Goal: Task Accomplishment & Management: Manage account settings

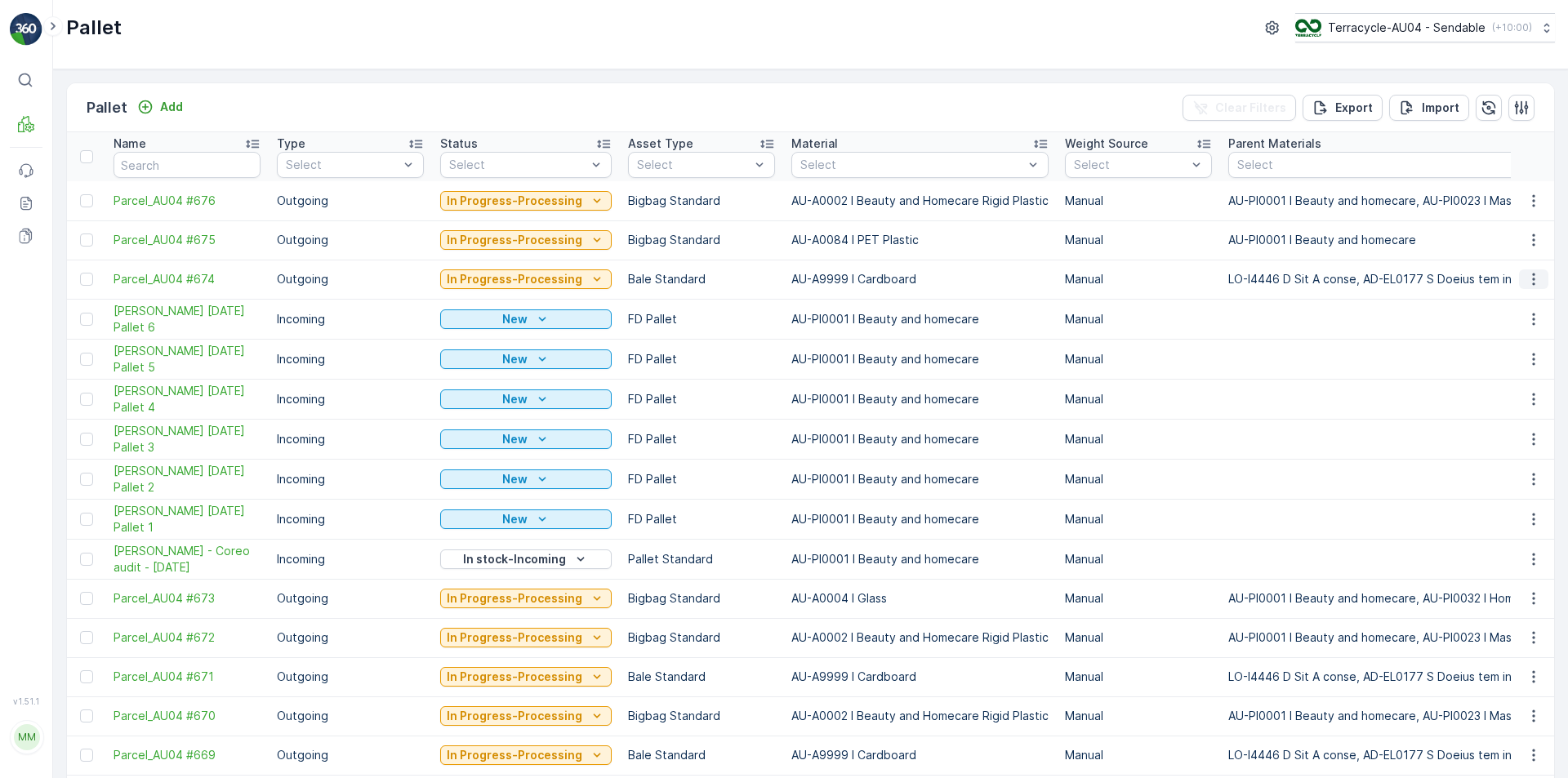
click at [1532, 285] on icon "button" at bounding box center [1533, 279] width 3 height 12
click at [1502, 324] on span "Edit Pallet" at bounding box center [1495, 327] width 55 height 17
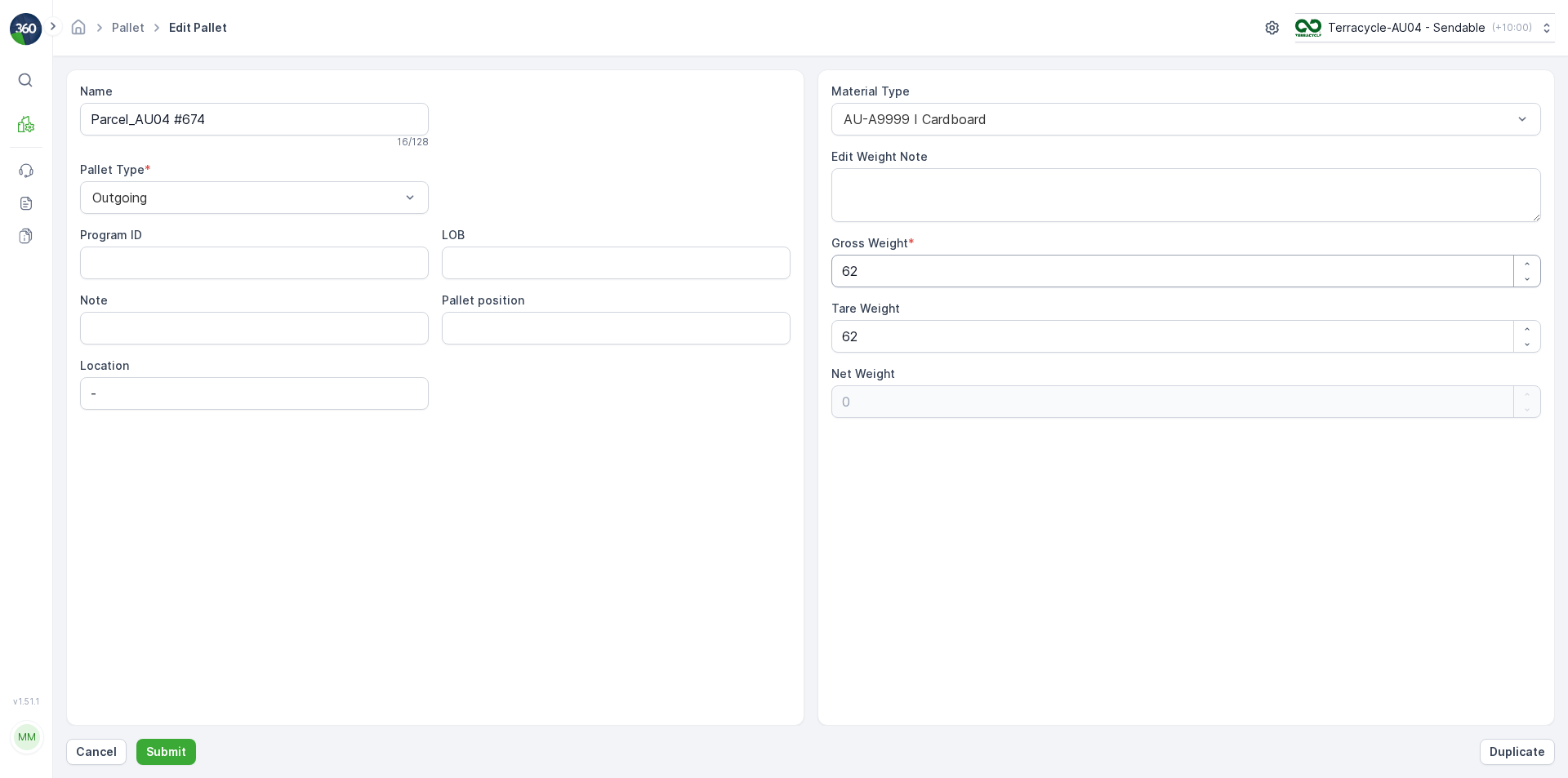
drag, startPoint x: 945, startPoint y: 268, endPoint x: 254, endPoint y: 268, distance: 691.0
click at [296, 268] on div "Name Parcel_AU04 #674 16 / 128 Pallet Type * Outgoing Program ID LOB Note Palle…" at bounding box center [810, 398] width 1489 height 657
type Weight "1"
type Weight "-61"
type Weight "12"
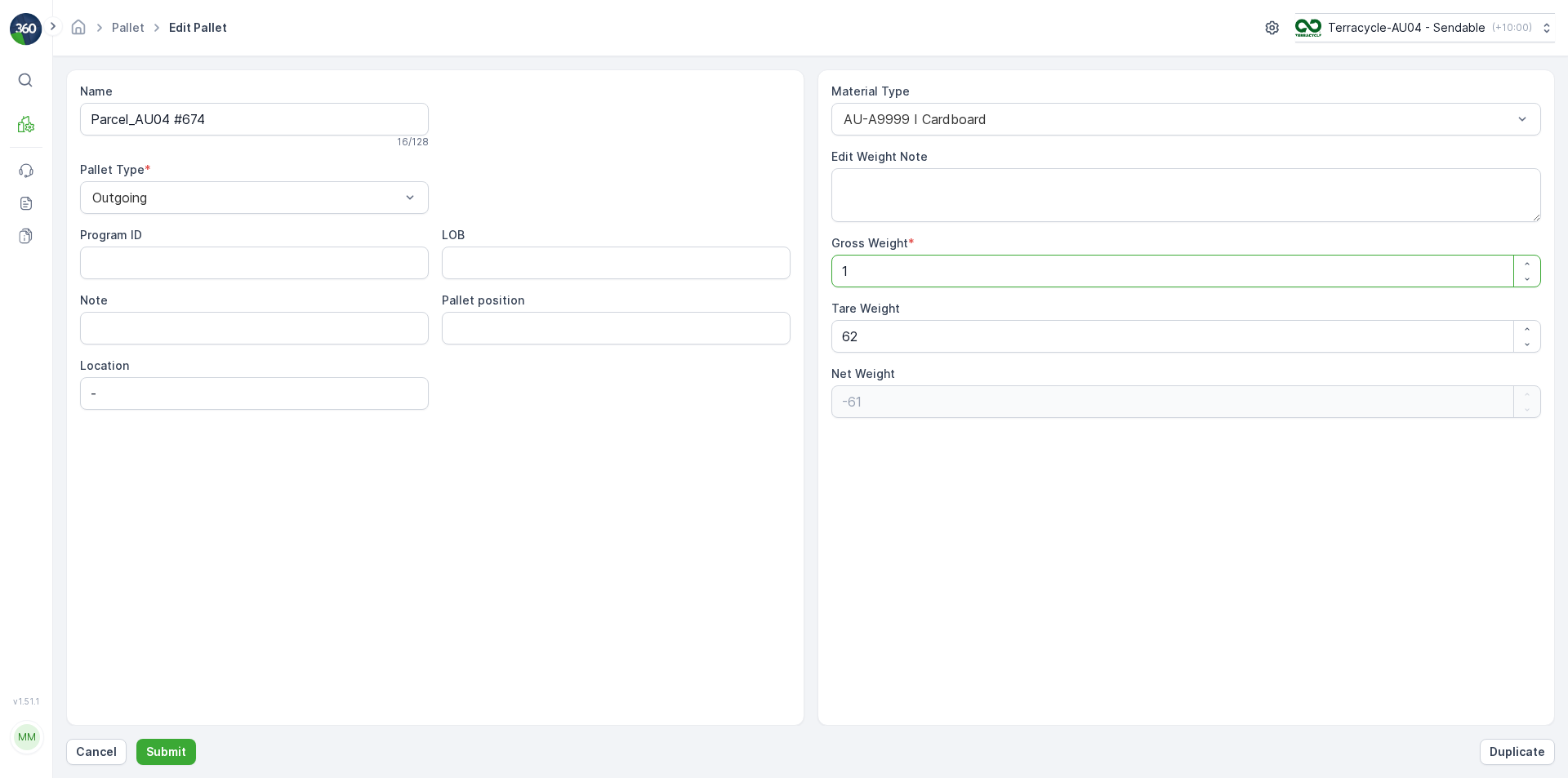
type Weight "-50"
type Weight "120"
type Weight "58"
type Weight "120"
click at [153, 749] on p "Submit" at bounding box center [166, 752] width 40 height 17
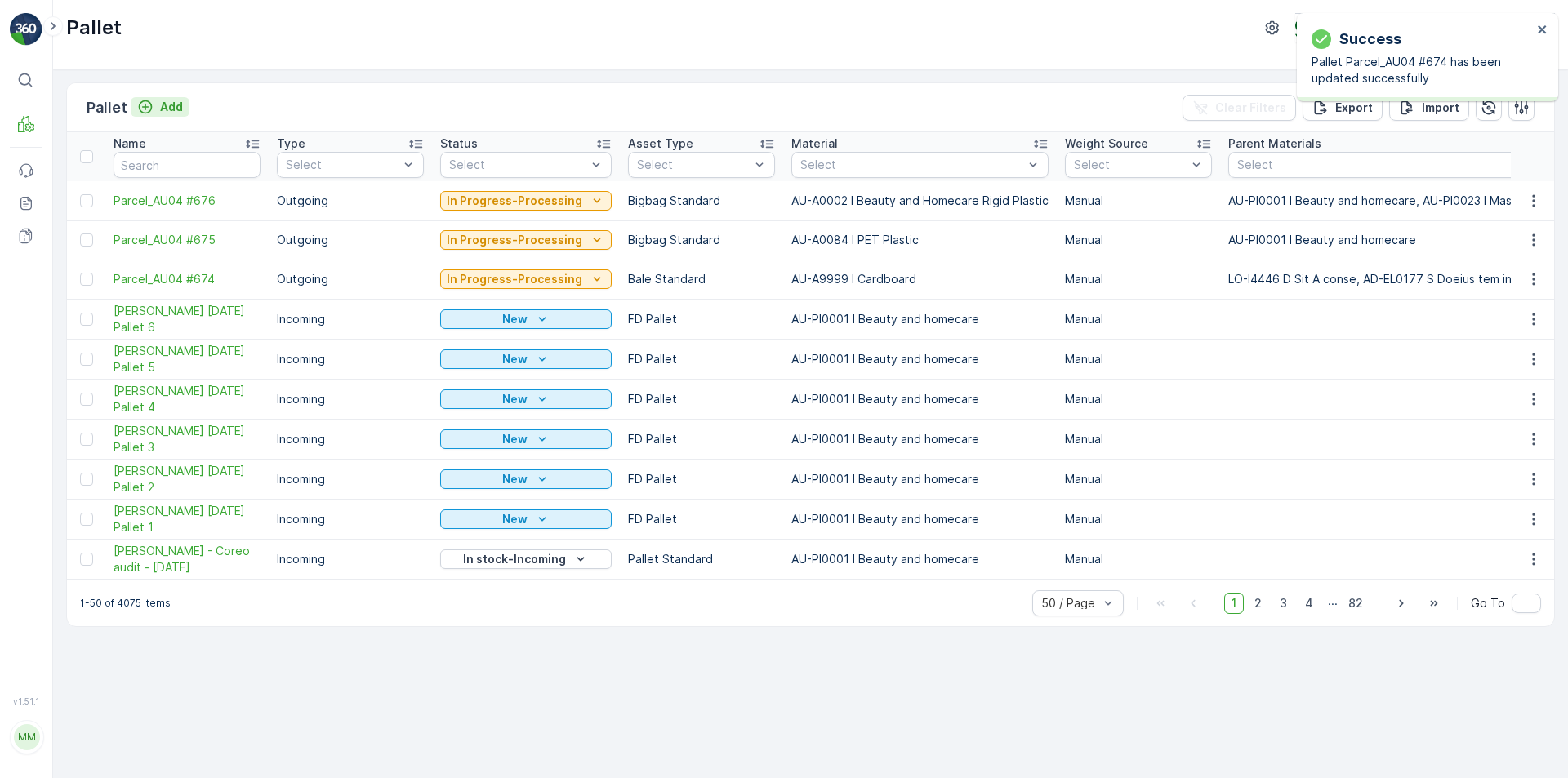
click at [155, 115] on button "Add" at bounding box center [160, 107] width 59 height 19
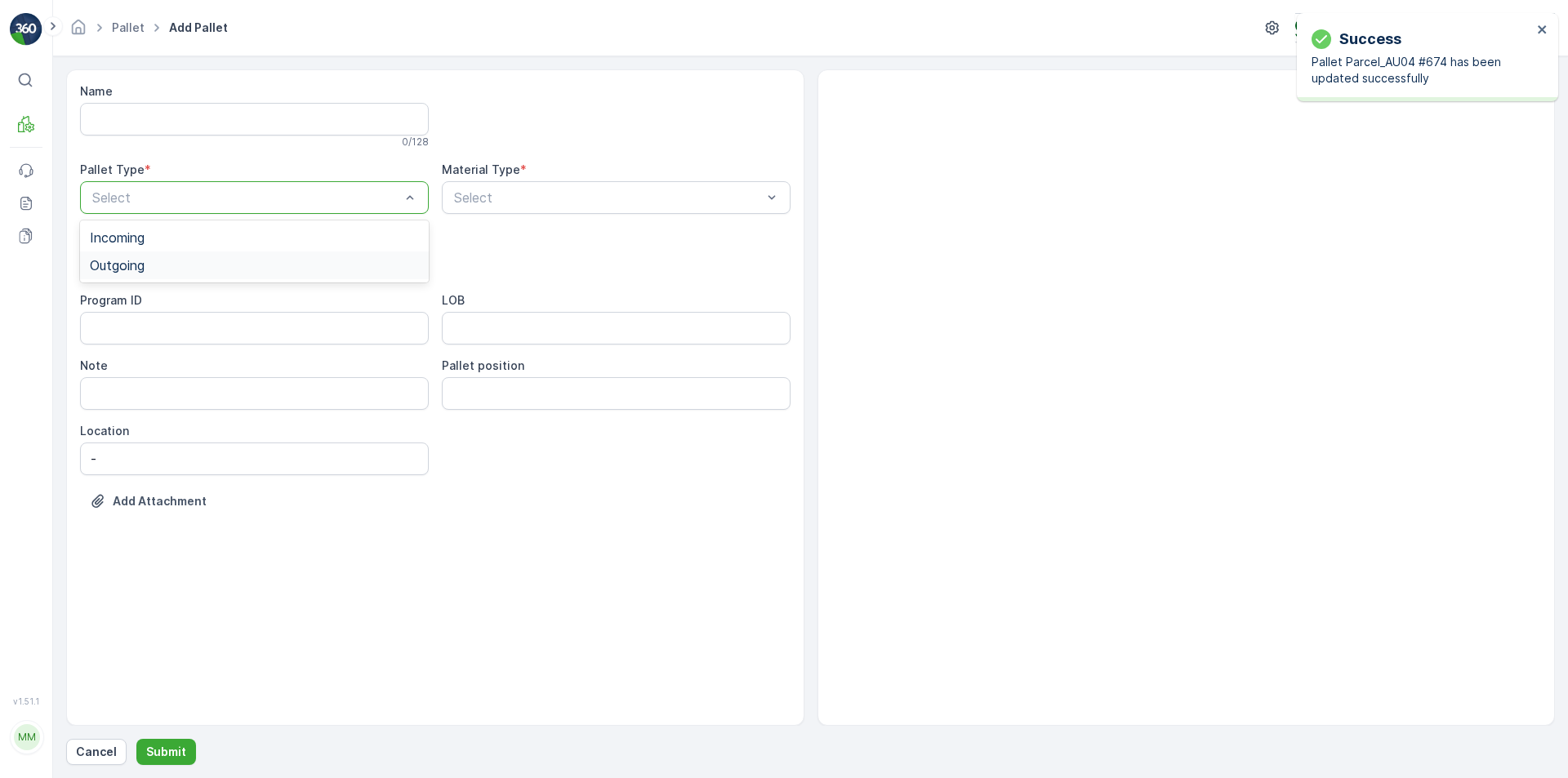
click at [253, 261] on div "Outgoing" at bounding box center [254, 265] width 329 height 15
click at [250, 275] on div "Select" at bounding box center [254, 264] width 349 height 33
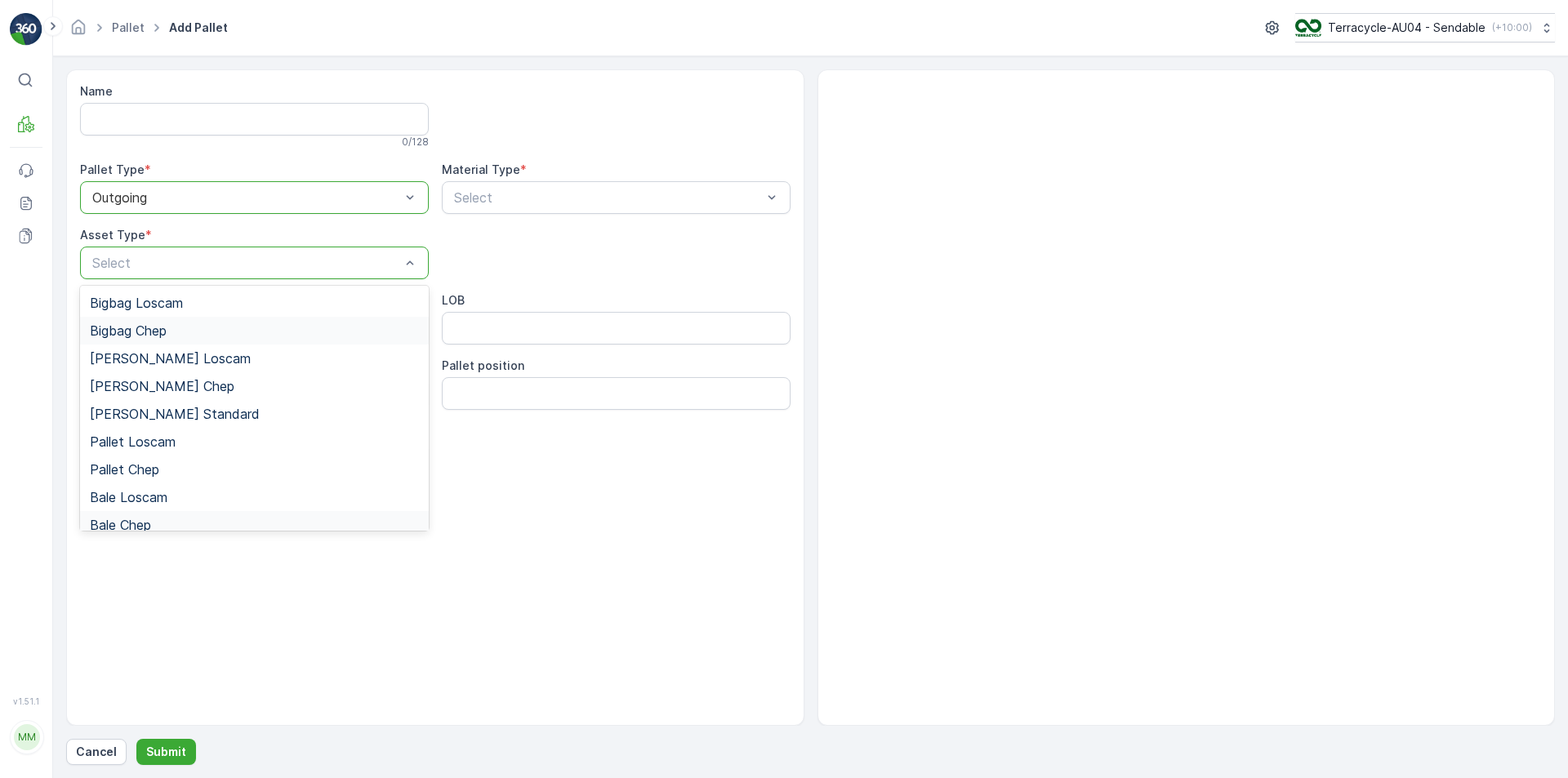
scroll to position [151, 0]
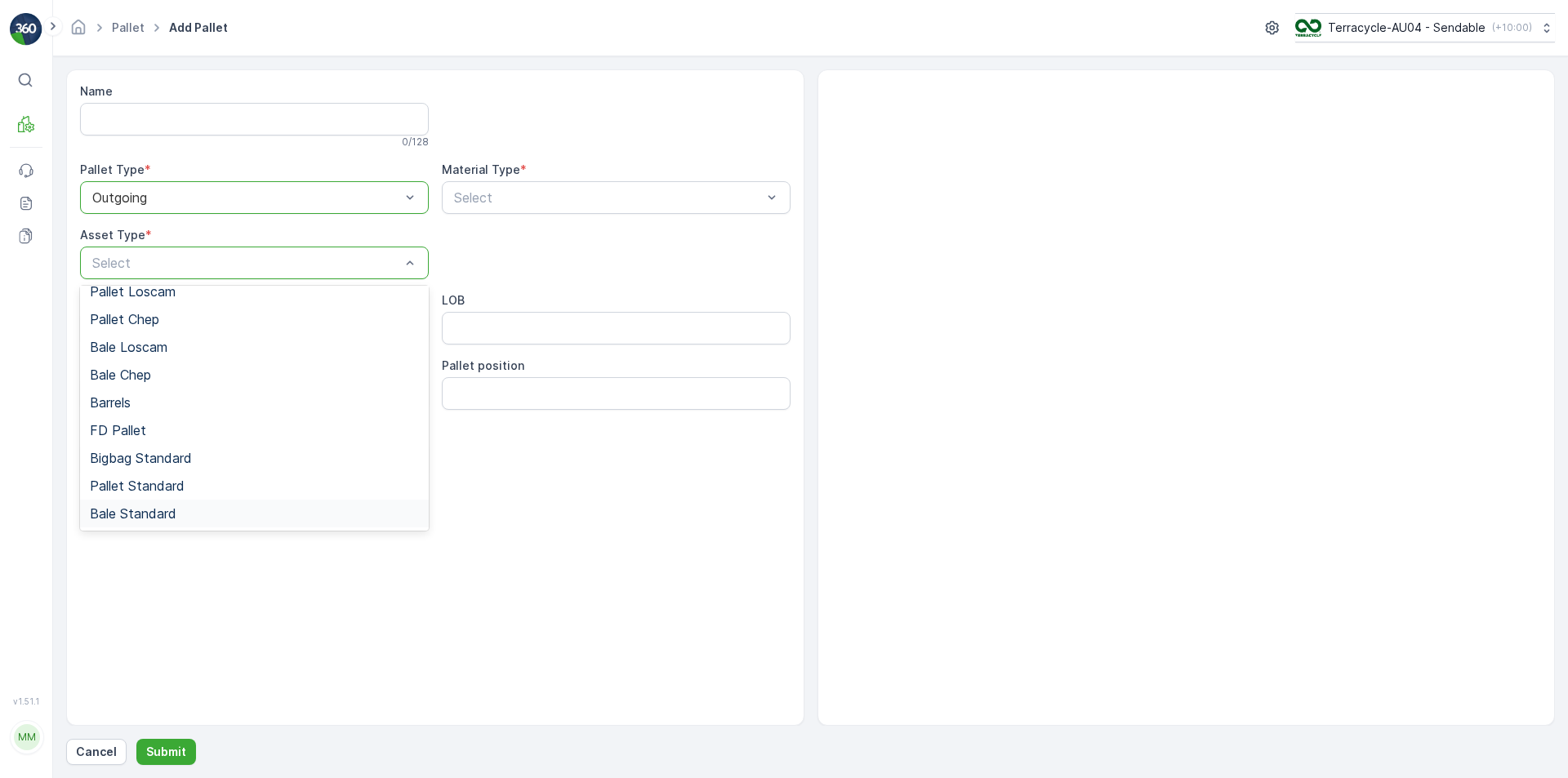
click at [244, 511] on div "Bale Standard" at bounding box center [254, 513] width 329 height 15
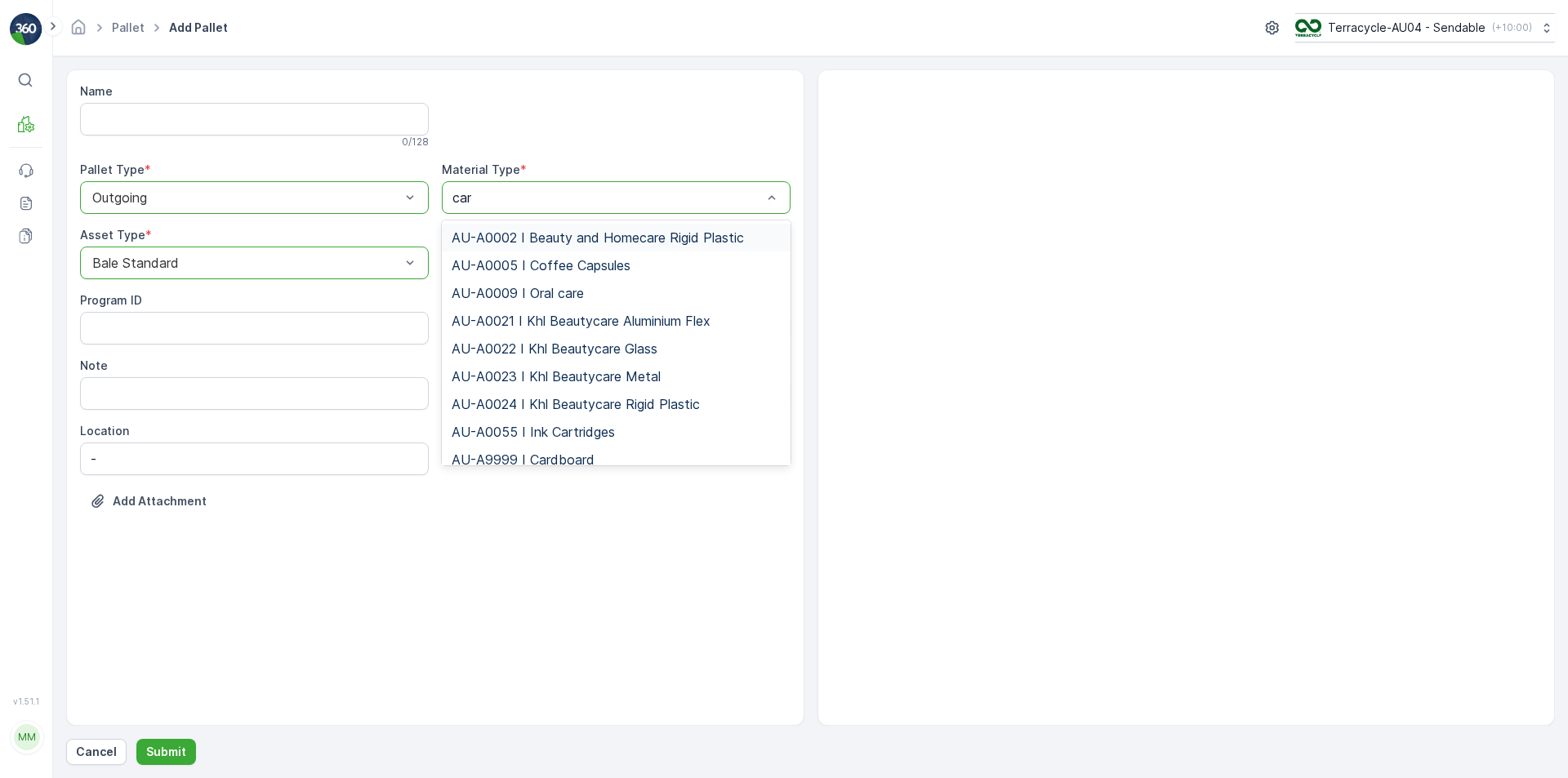
type input "card"
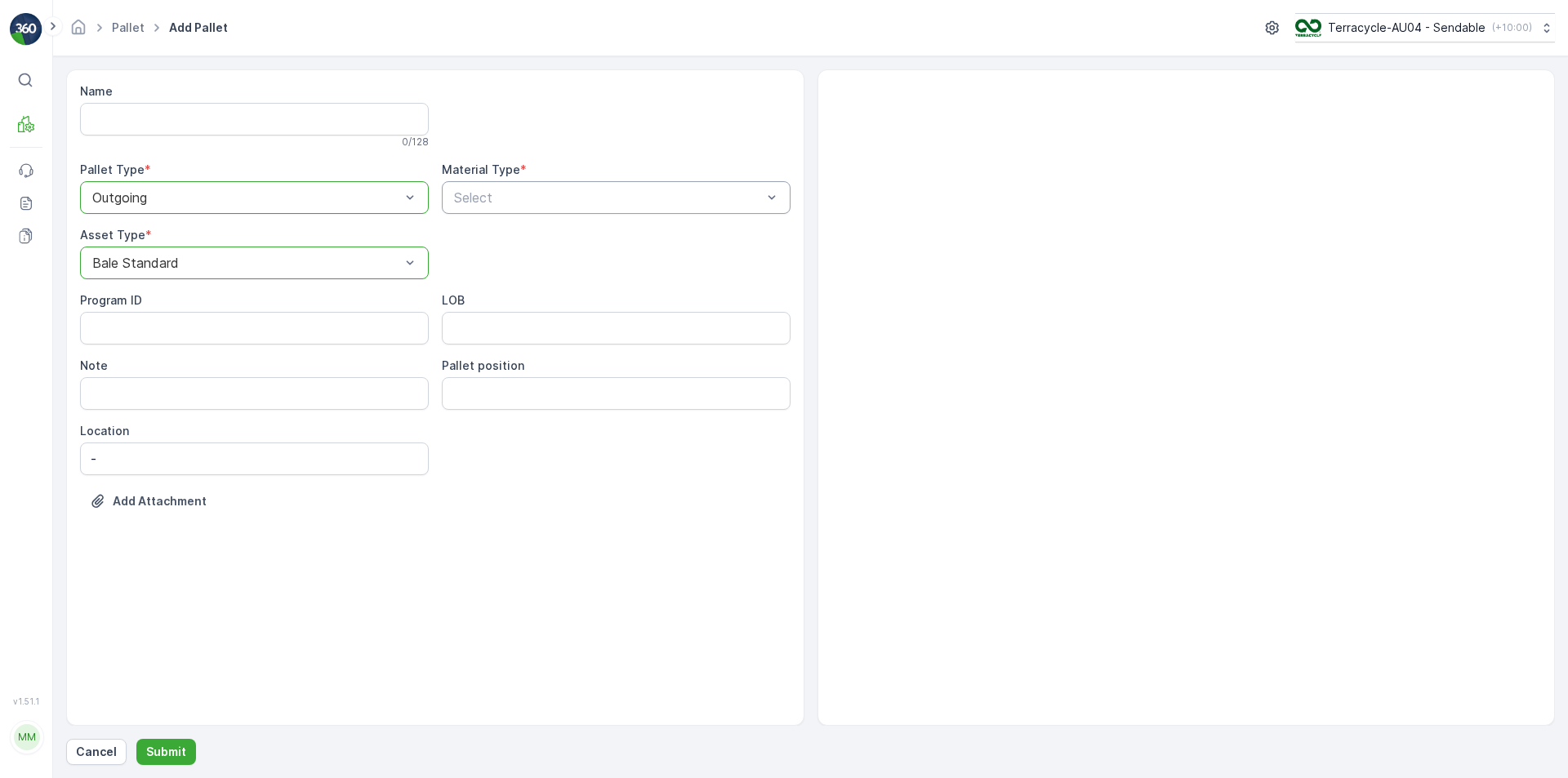
click at [573, 216] on div "Name 0 / 128 Pallet Type * option Outgoing, selected. Outgoing Material Type * …" at bounding box center [434, 309] width 710 height 451
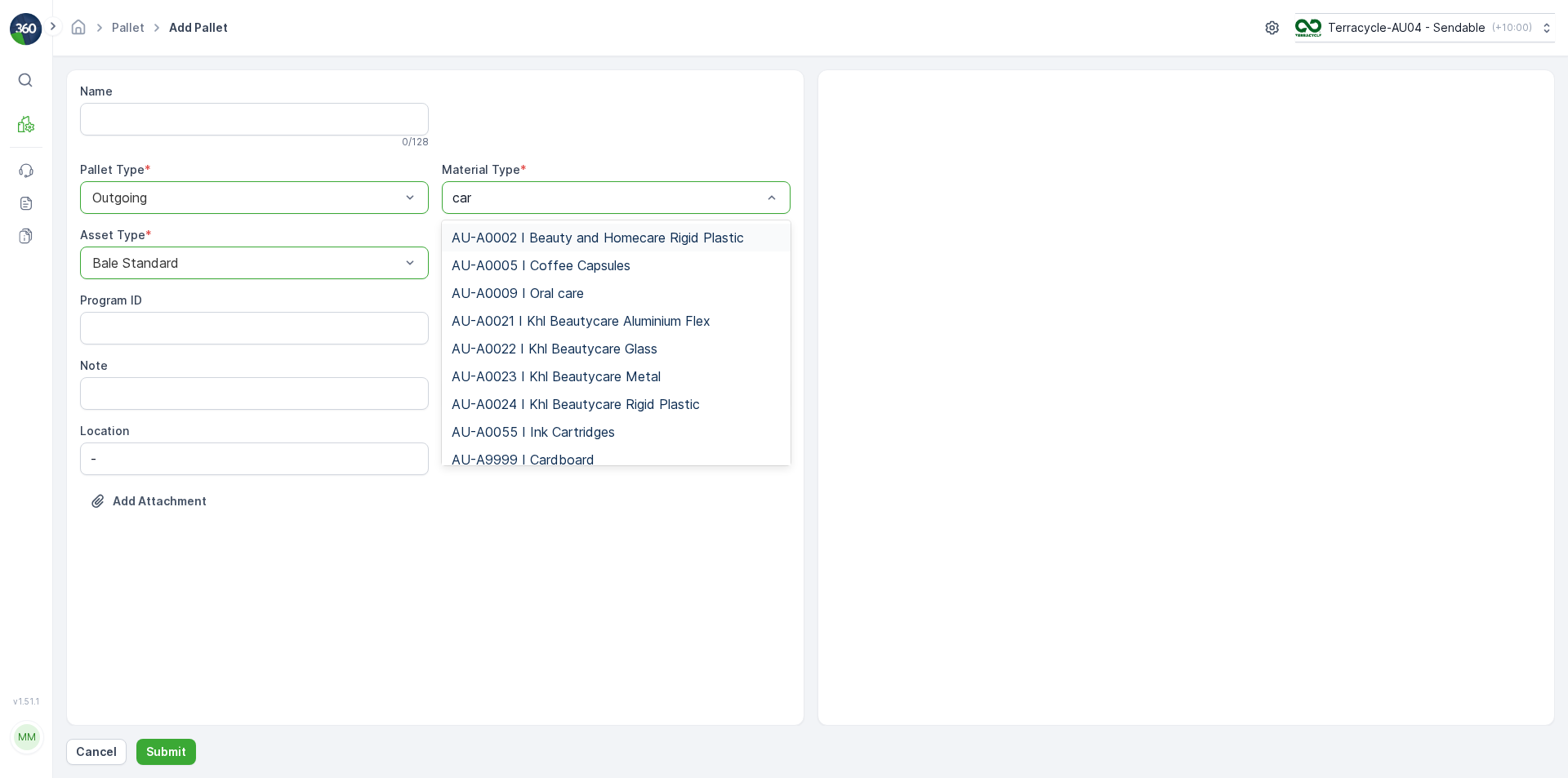
type input "card"
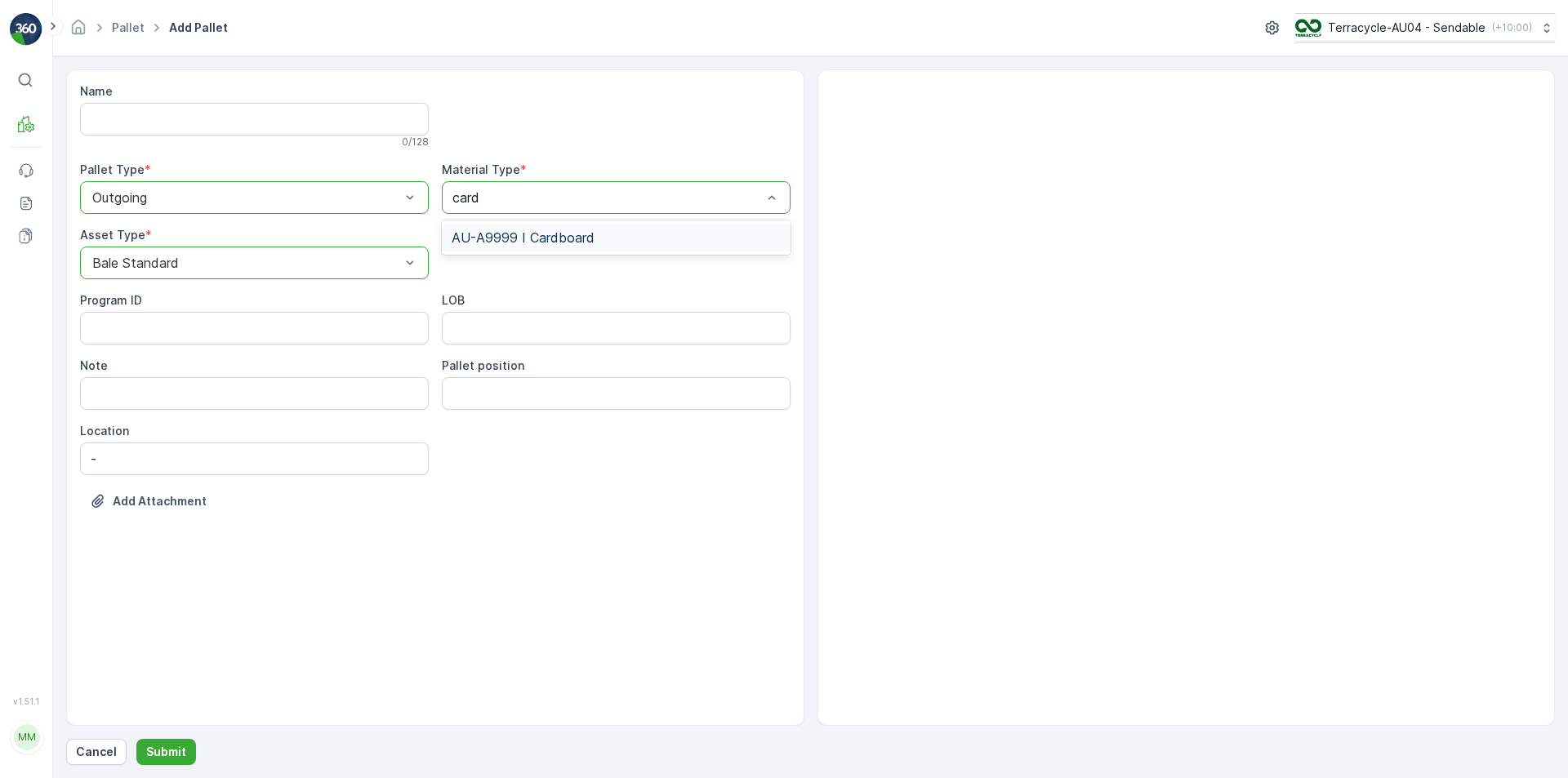
click at [581, 239] on span "AU-A9999 I Cardboard" at bounding box center [524, 238] width 143 height 15
click at [173, 751] on p "Submit" at bounding box center [166, 752] width 40 height 17
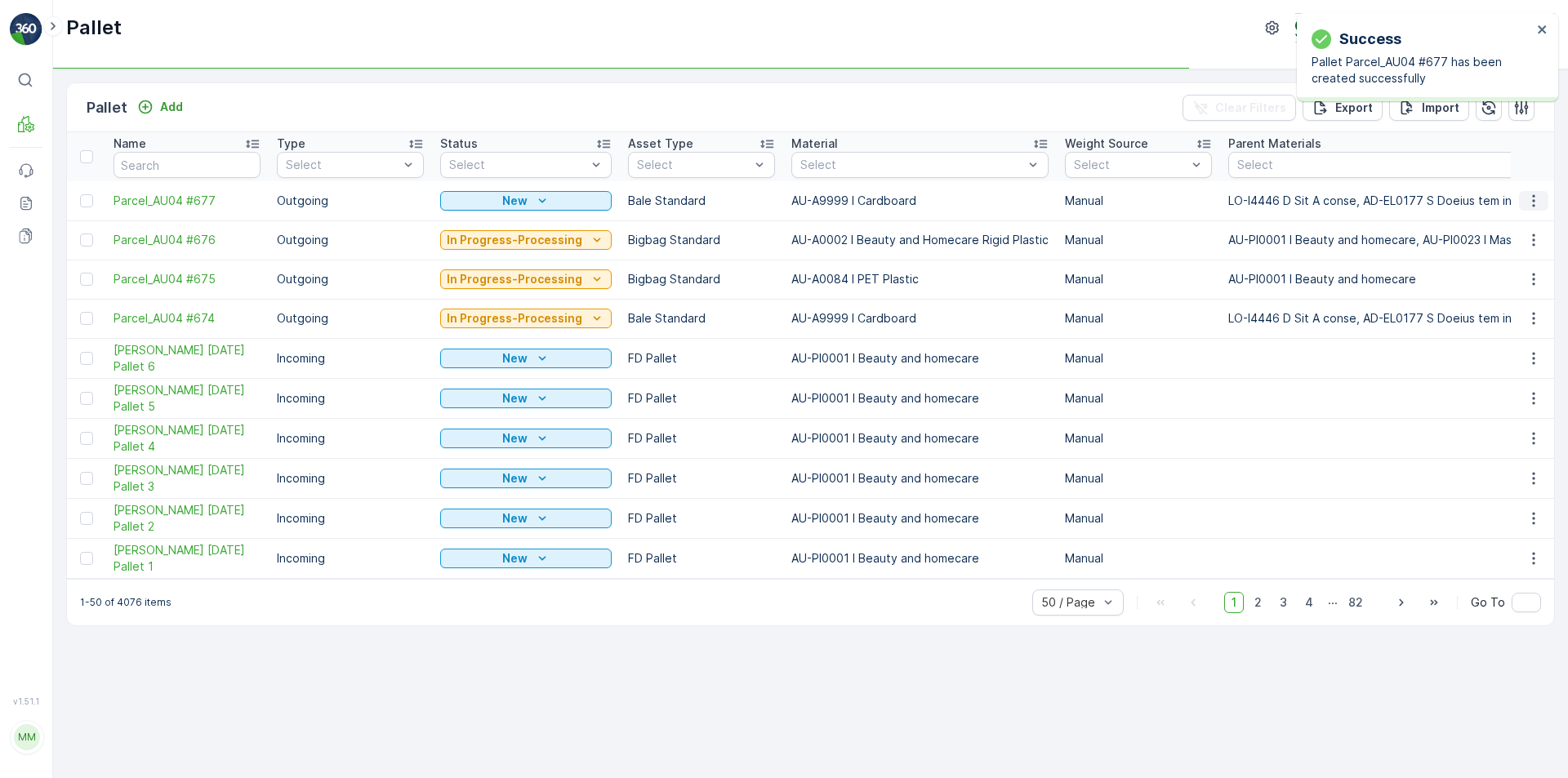
click at [1537, 205] on icon "button" at bounding box center [1534, 201] width 17 height 17
click at [1510, 315] on span "Print QR" at bounding box center [1489, 317] width 45 height 17
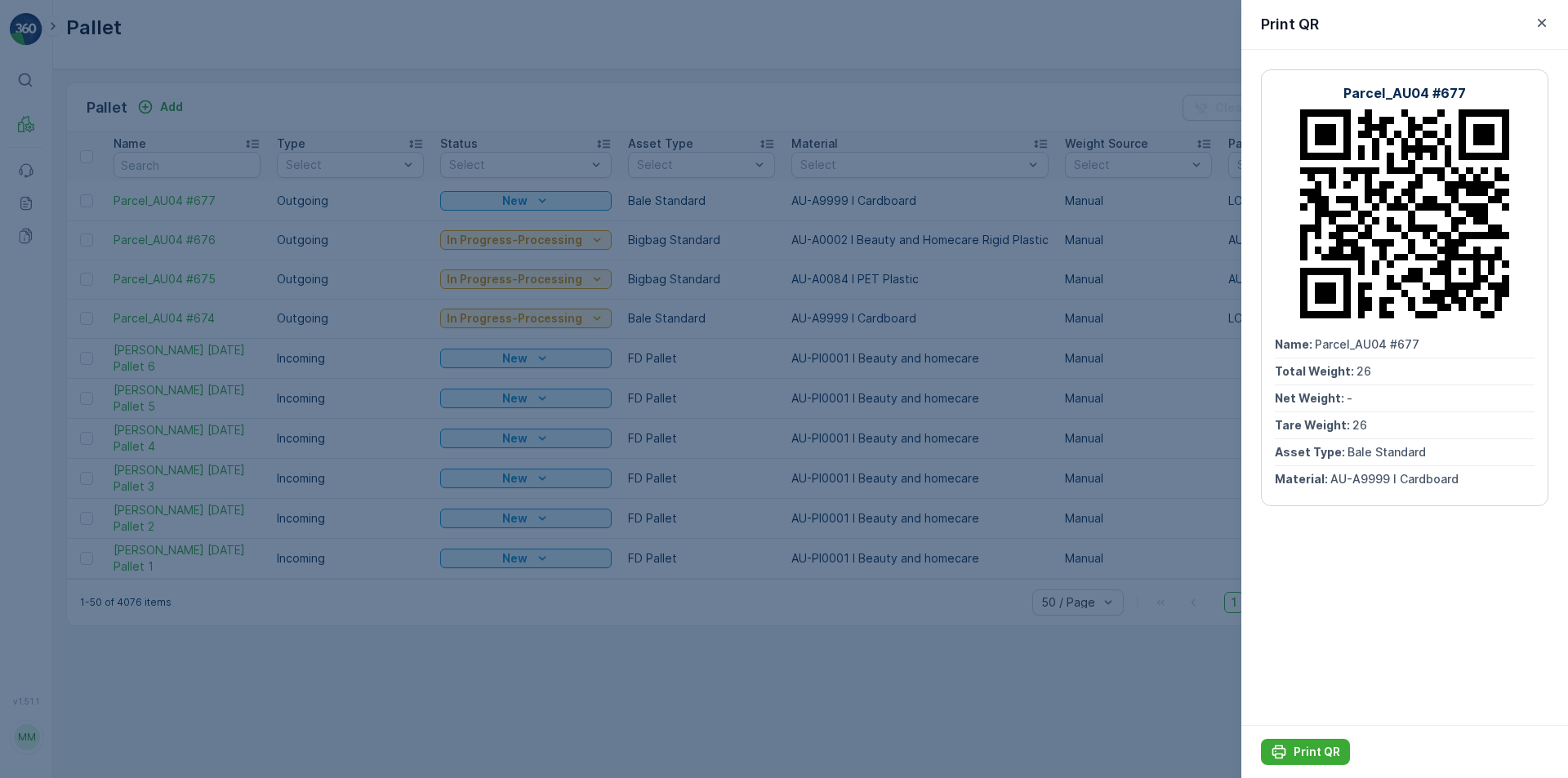
drag, startPoint x: 1314, startPoint y: 344, endPoint x: 1371, endPoint y: 452, distance: 122.1
click at [1463, 343] on div "Name : Parcel_AU04 #677" at bounding box center [1404, 344] width 260 height 27
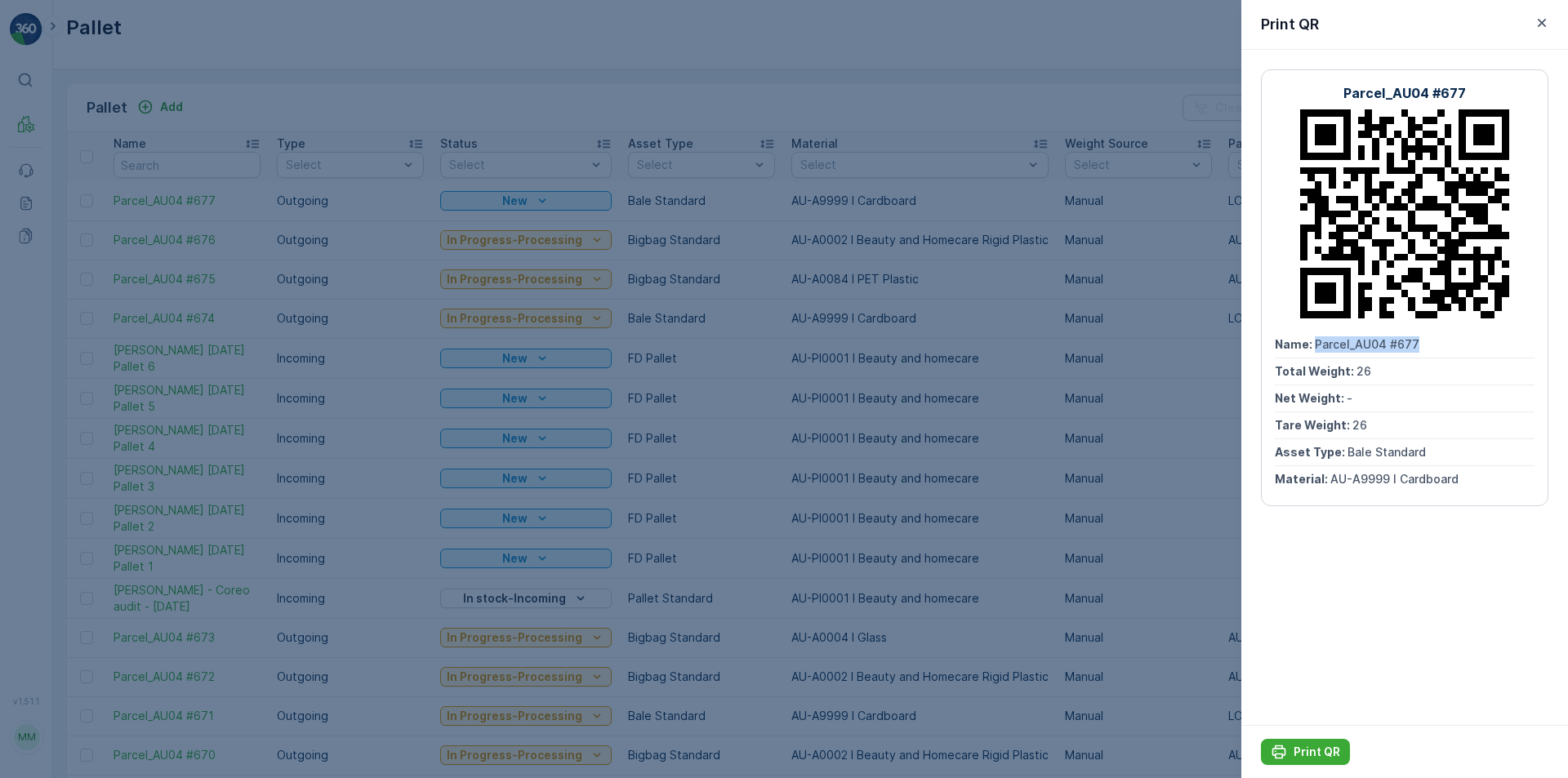
copy span "Parcel_AU04 #677"
click at [1540, 26] on icon "button" at bounding box center [1541, 22] width 8 height 8
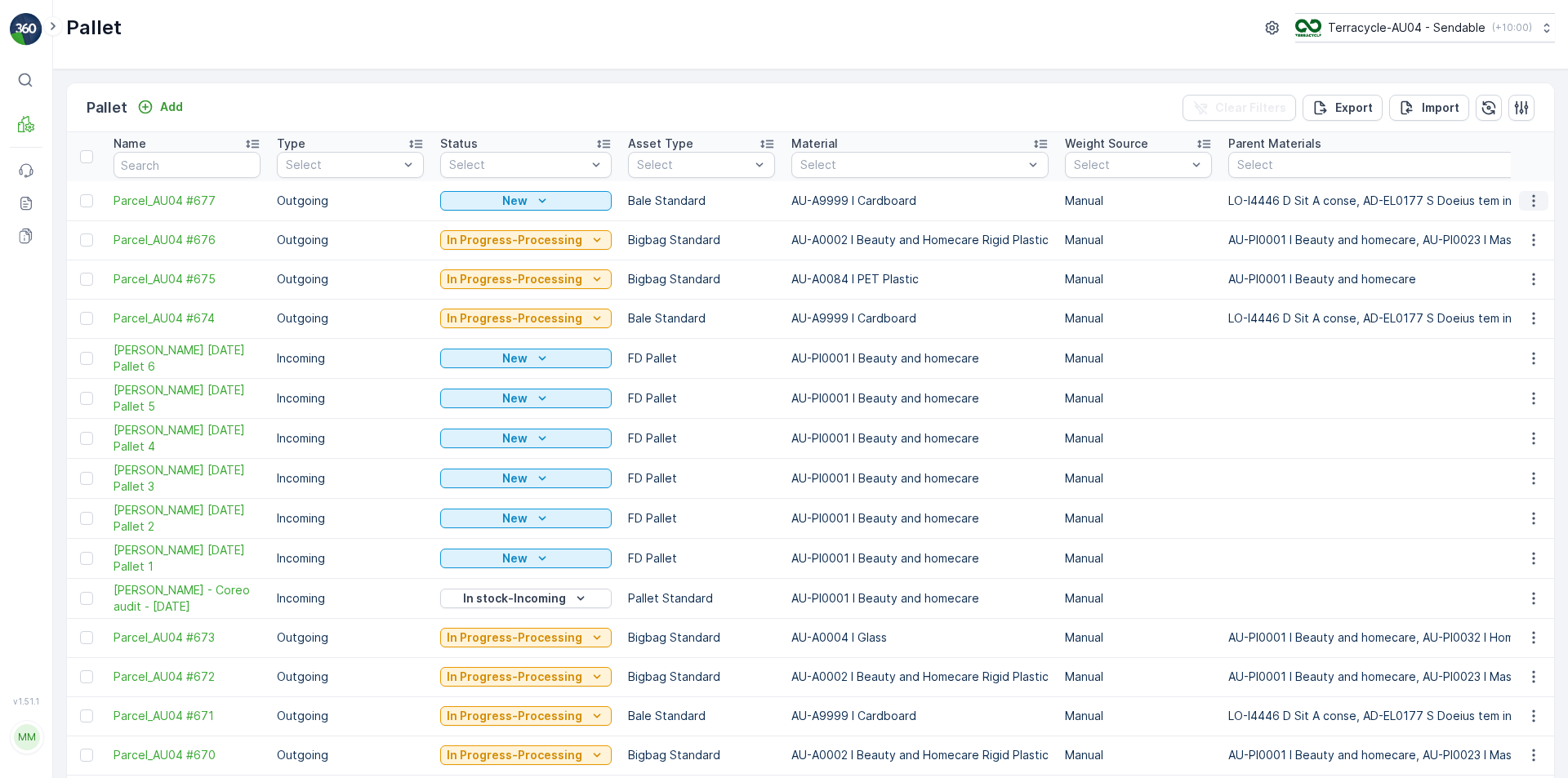
click at [1533, 200] on icon "button" at bounding box center [1534, 201] width 17 height 17
click at [1488, 251] on span "Edit Pallet" at bounding box center [1495, 248] width 55 height 17
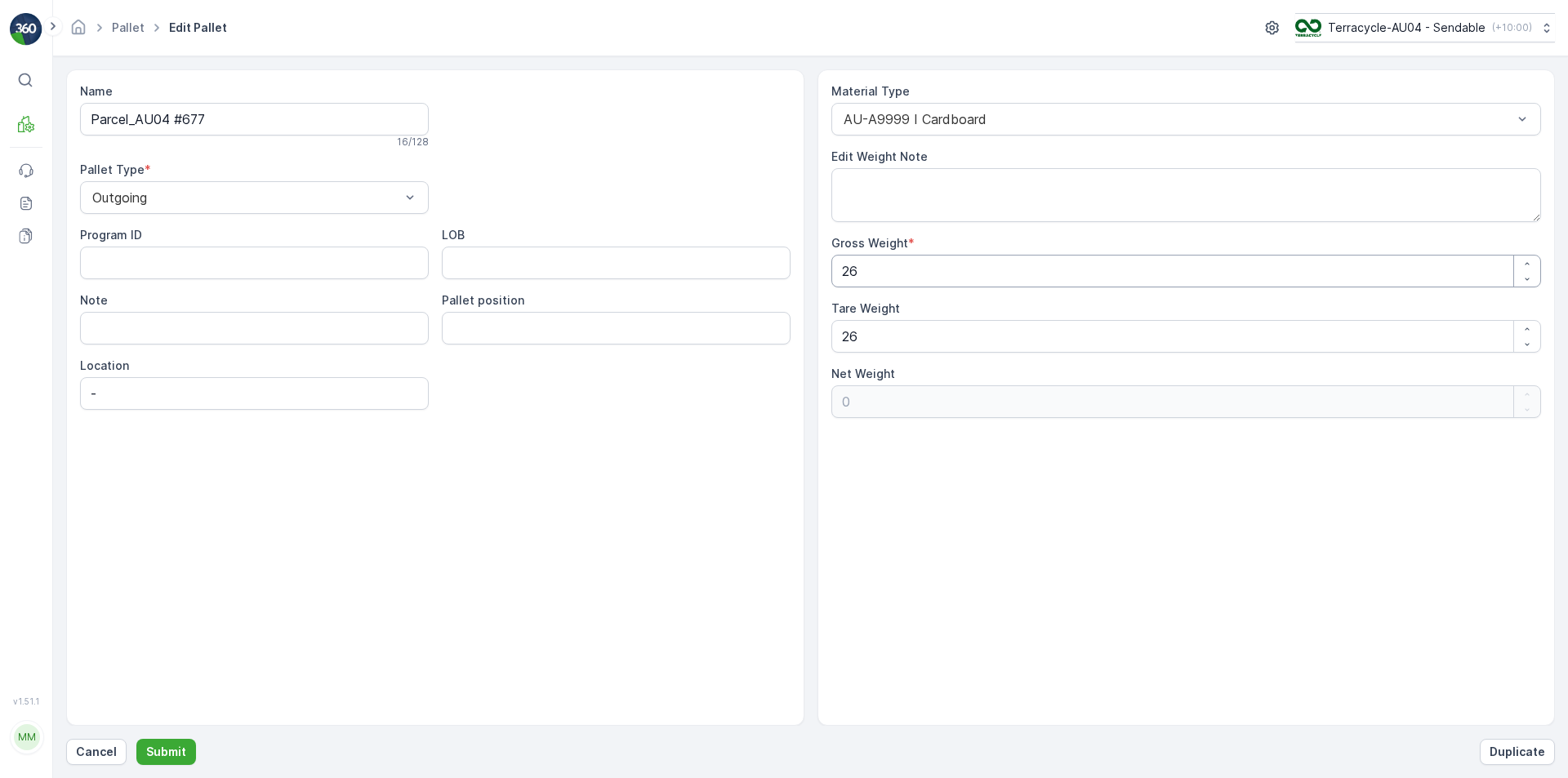
drag, startPoint x: 930, startPoint y: 261, endPoint x: 449, endPoint y: 288, distance: 481.8
click at [547, 261] on div "Name Parcel_AU04 #677 16 / 128 Pallet Type * Outgoing Program ID LOB Note Palle…" at bounding box center [810, 398] width 1489 height 657
type Weight "6"
type Weight "-20"
type Weight "62"
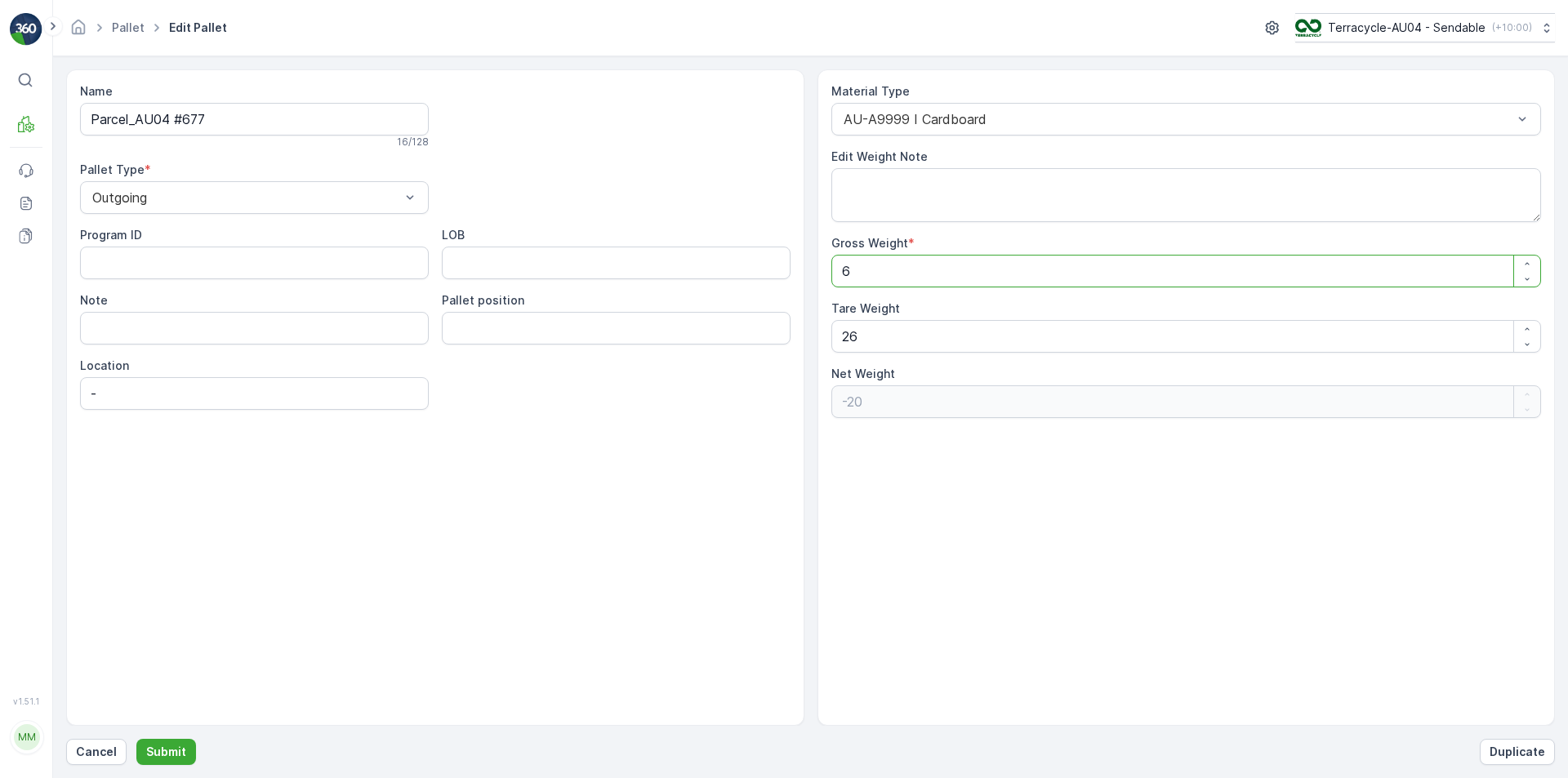
type Weight "36"
type Weight "62"
click at [413, 382] on div "Name Parcel_AU04 #677 16 / 128 Pallet Type * Outgoing Program ID LOB Note Palle…" at bounding box center [810, 398] width 1489 height 657
type Weight "6"
type Weight "56"
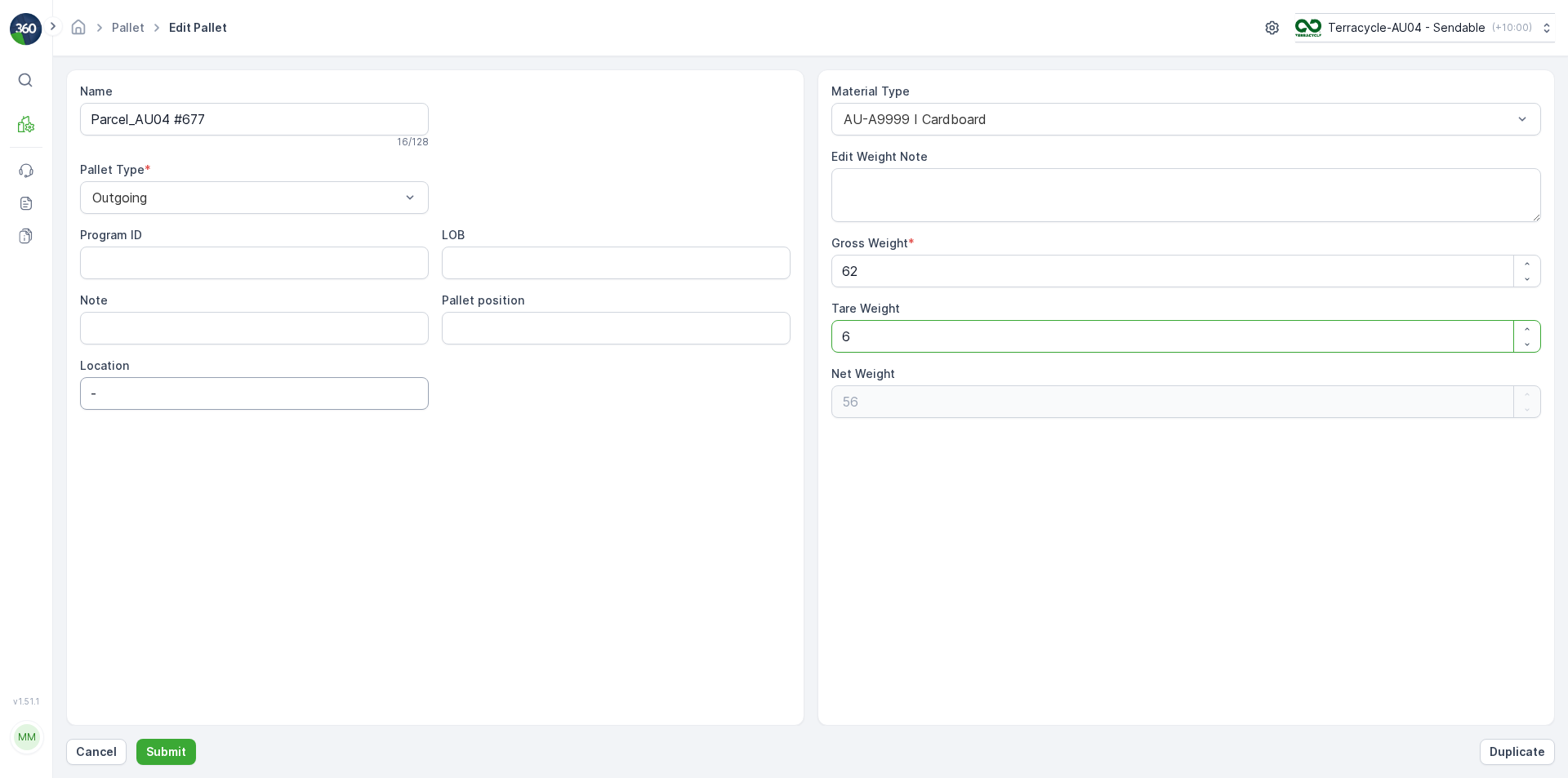
type Weight "62"
type Weight "0"
type Weight "62"
click at [147, 747] on p "Submit" at bounding box center [166, 752] width 40 height 17
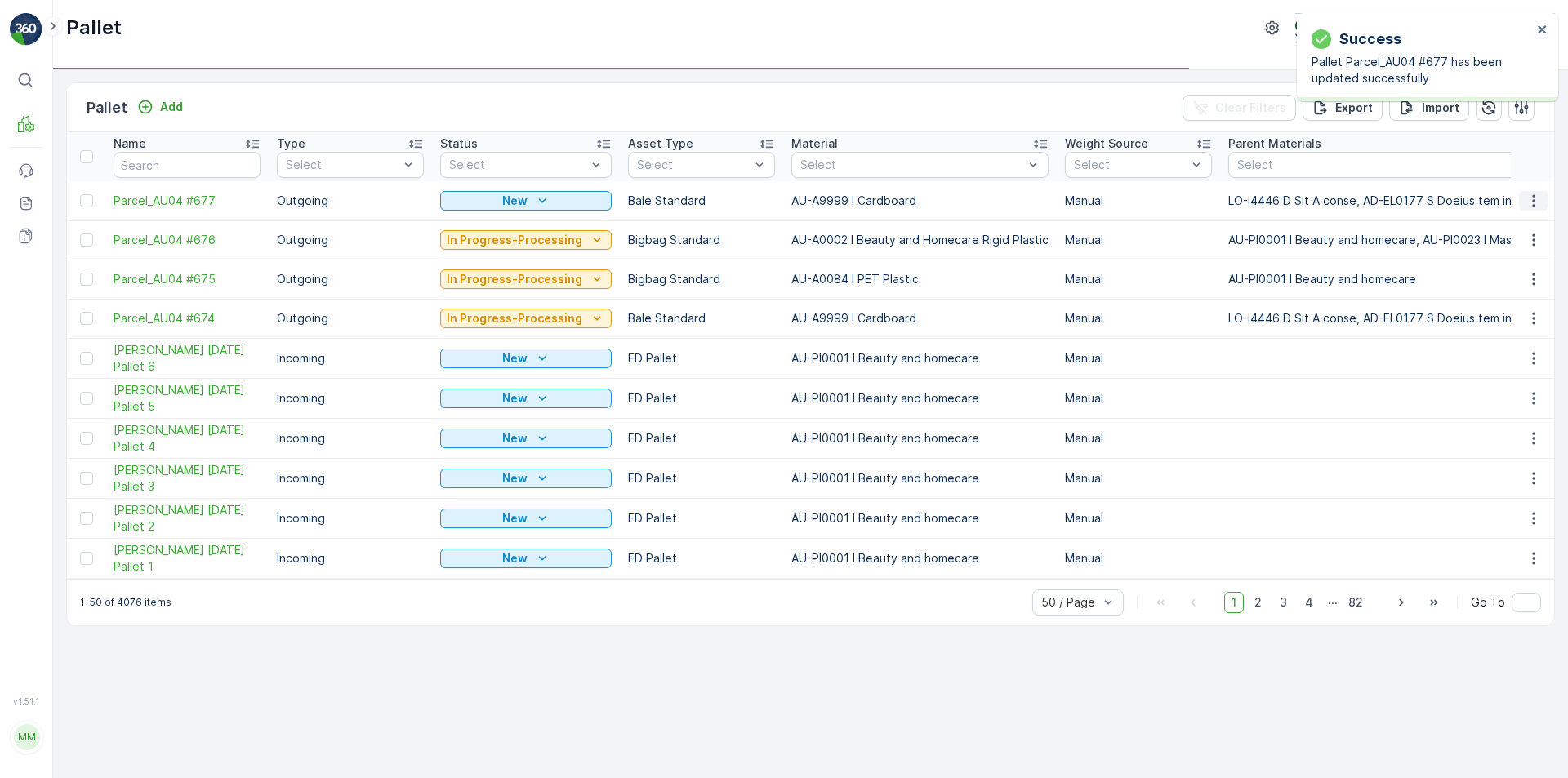
click at [1533, 193] on icon "button" at bounding box center [1534, 201] width 17 height 17
click at [1491, 314] on span "Print QR" at bounding box center [1489, 317] width 45 height 17
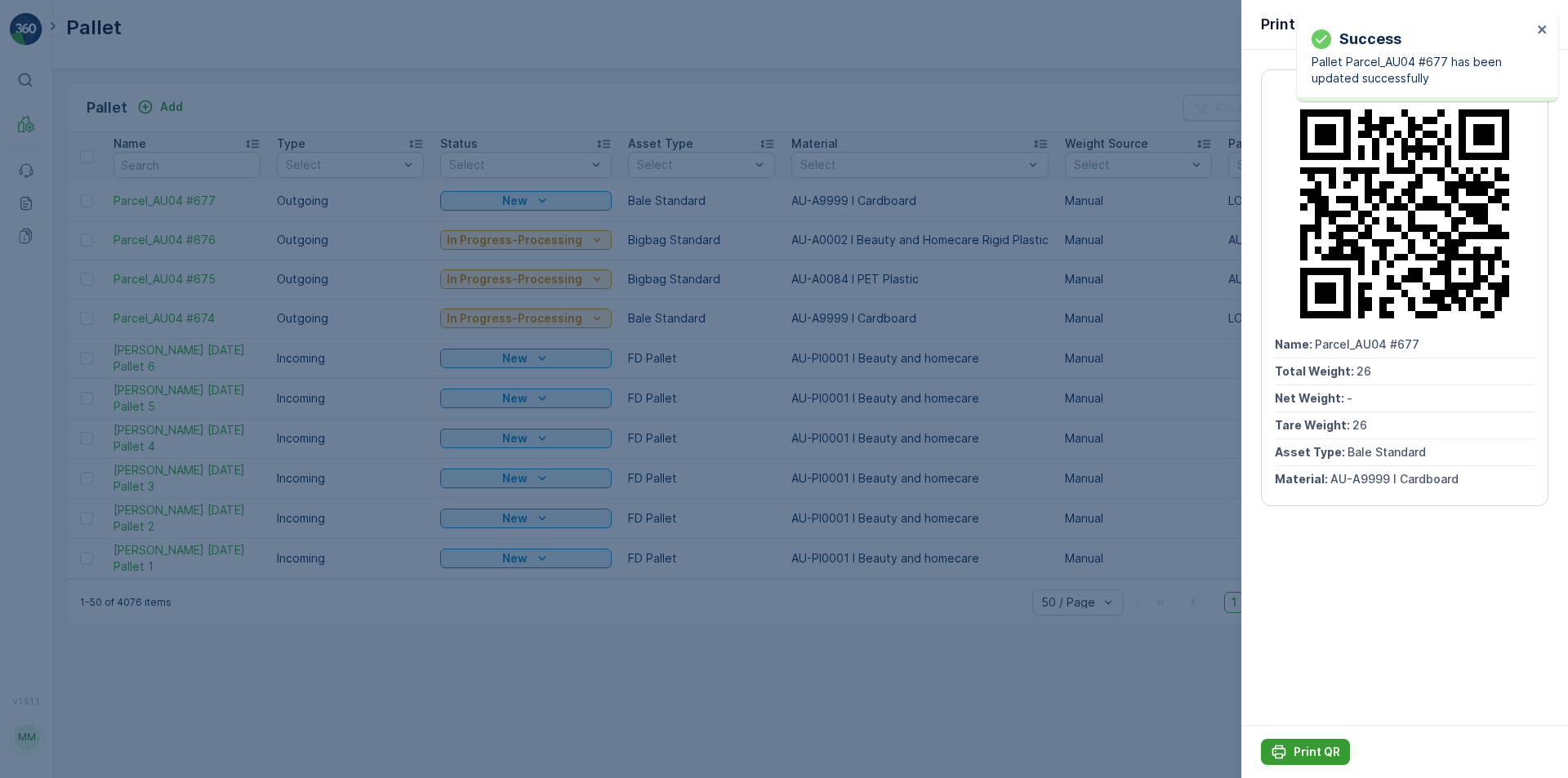
click at [1293, 749] on p "Print QR" at bounding box center [1316, 752] width 47 height 17
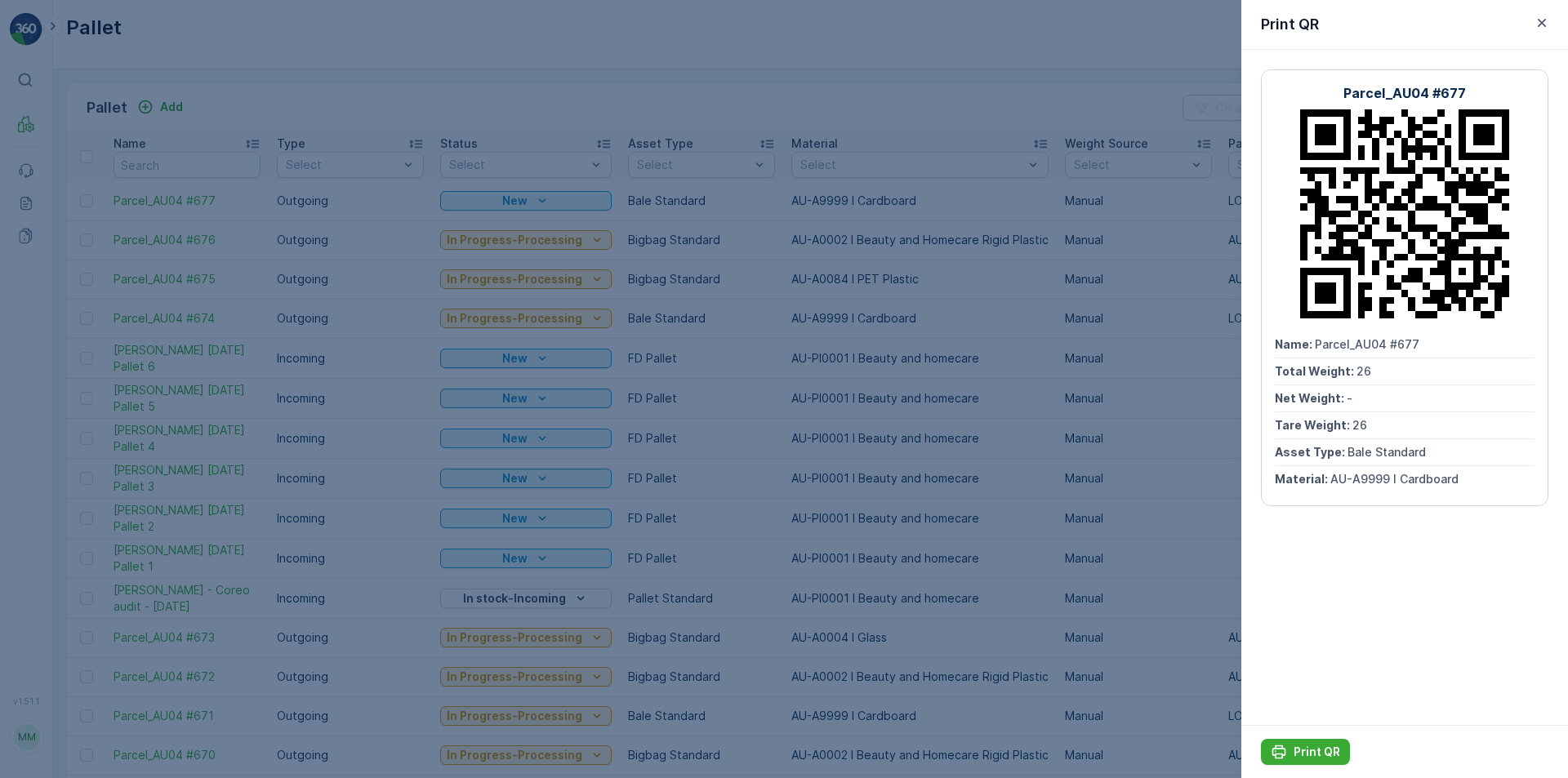
click at [361, 79] on div at bounding box center [784, 389] width 1568 height 778
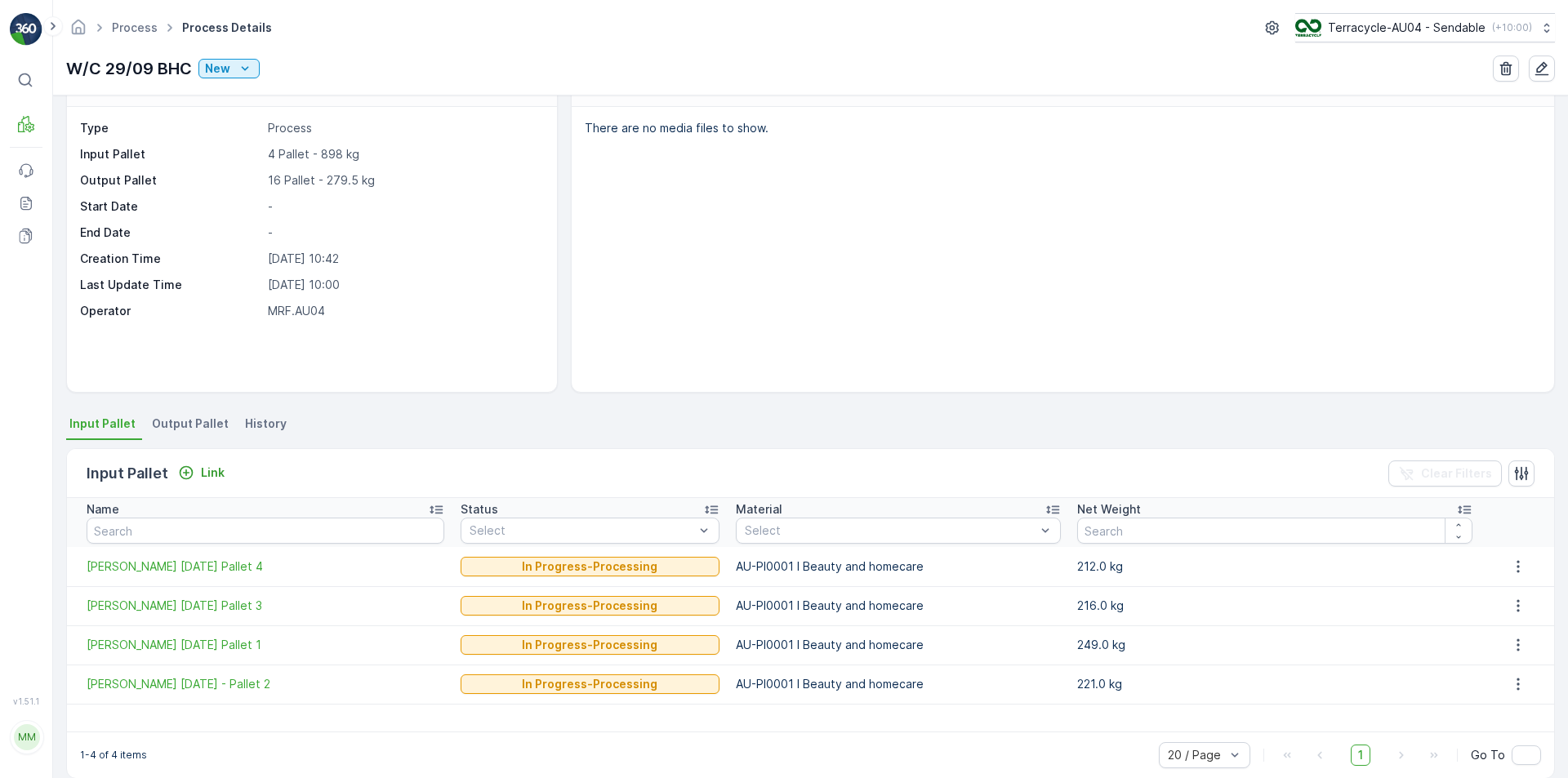
scroll to position [64, 0]
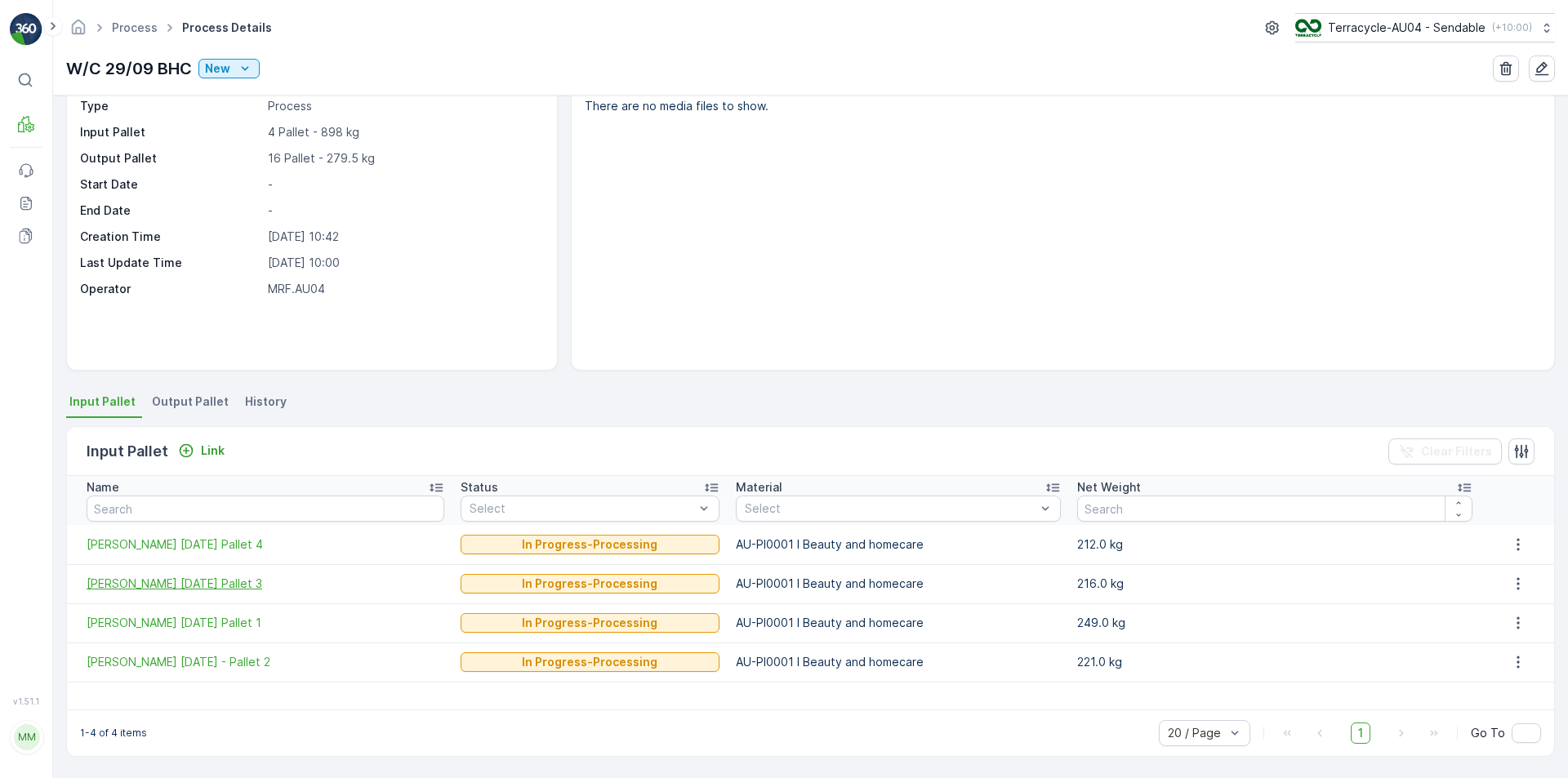
click at [209, 579] on span "[PERSON_NAME] [DATE] Pallet 3" at bounding box center [265, 584] width 357 height 17
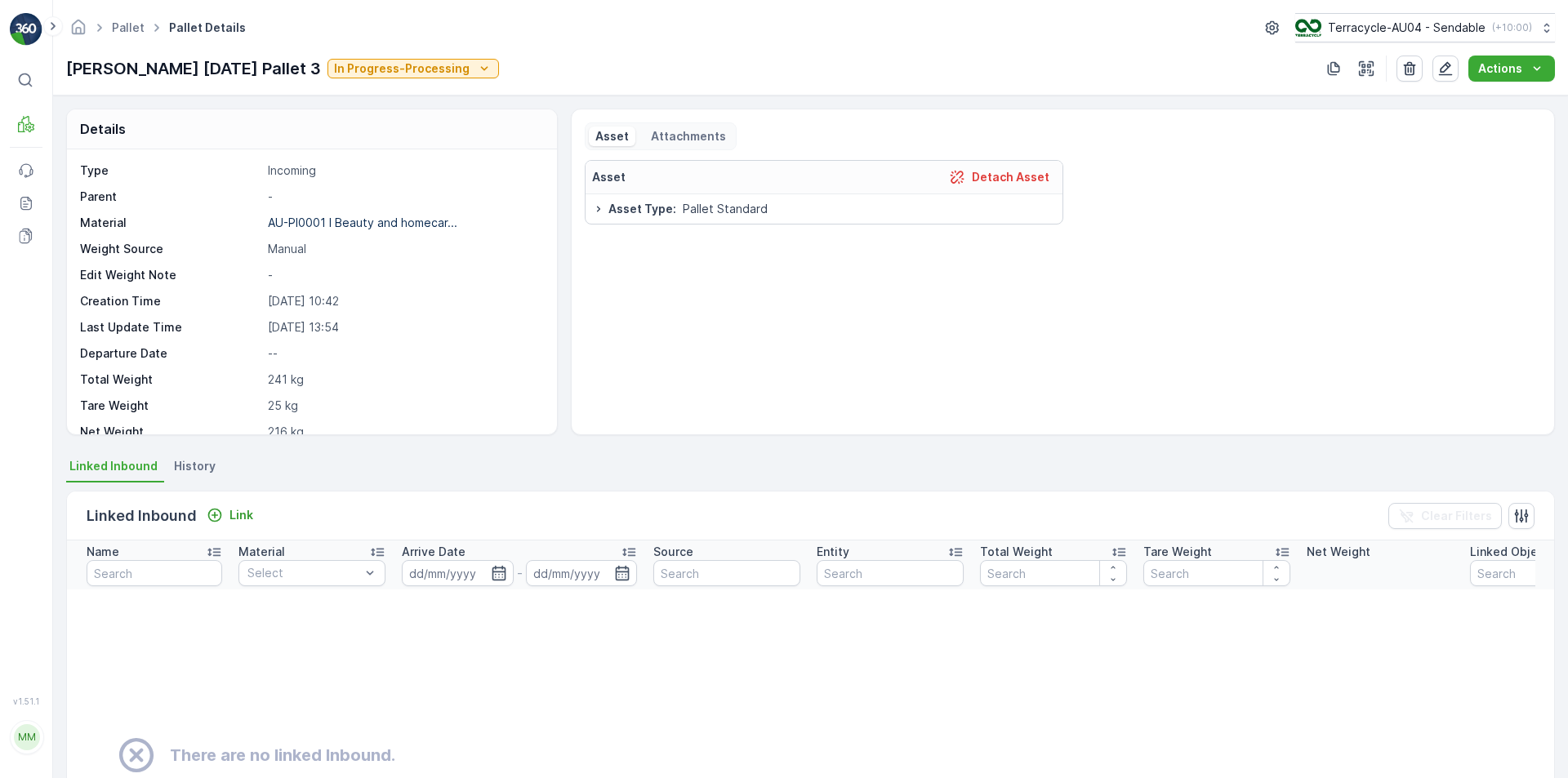
scroll to position [82, 0]
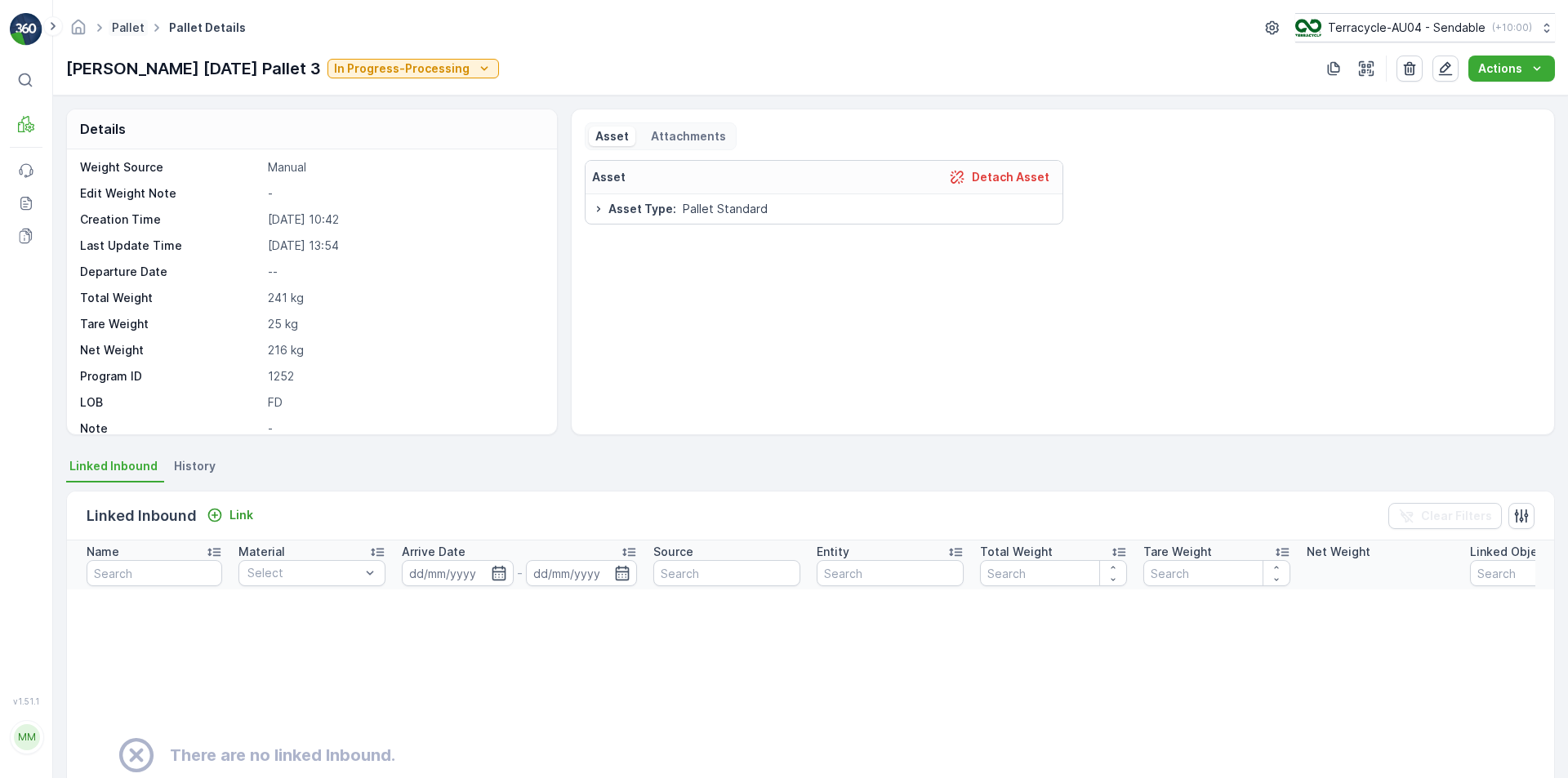
click at [127, 27] on link "Pallet" at bounding box center [129, 27] width 33 height 14
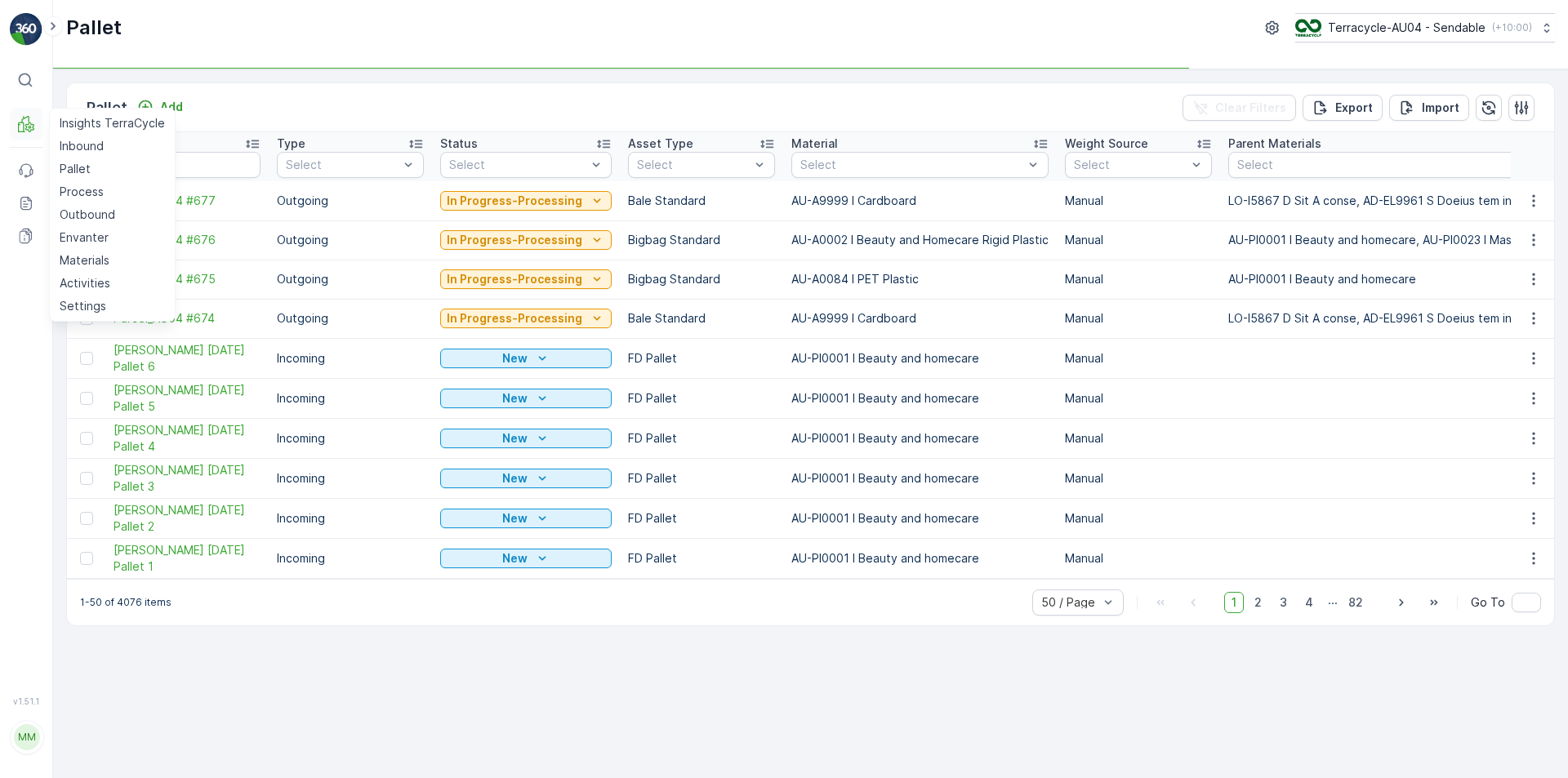
click at [26, 113] on button "MRF" at bounding box center [27, 124] width 33 height 33
click at [87, 198] on p "Process" at bounding box center [82, 192] width 44 height 17
